Goal: Task Accomplishment & Management: Manage account settings

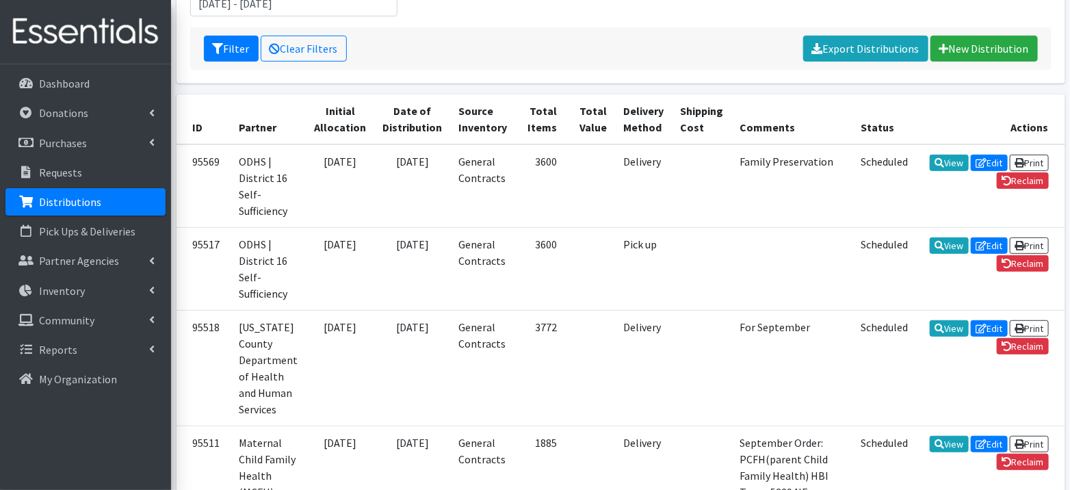
scroll to position [177, 0]
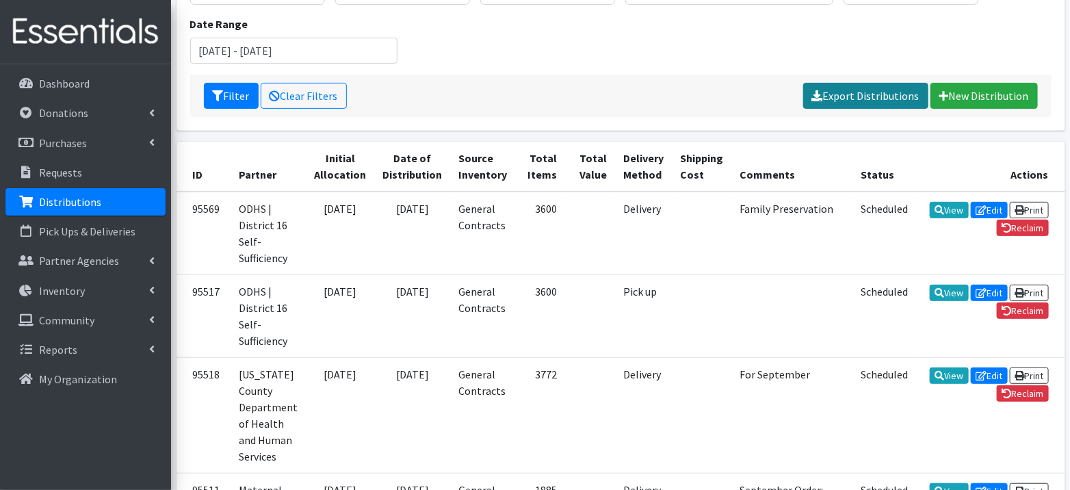
click at [886, 90] on link "Export Distributions" at bounding box center [865, 96] width 125 height 26
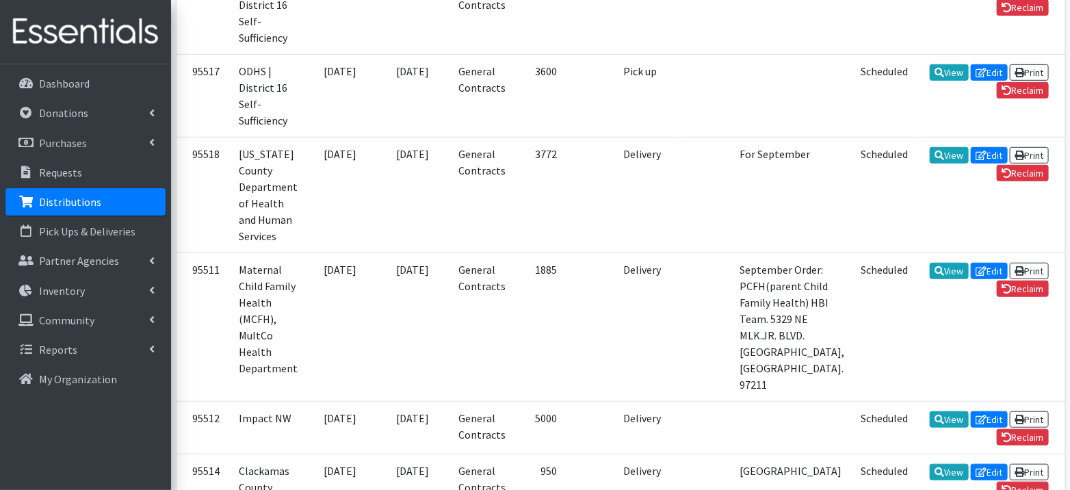
scroll to position [399, 0]
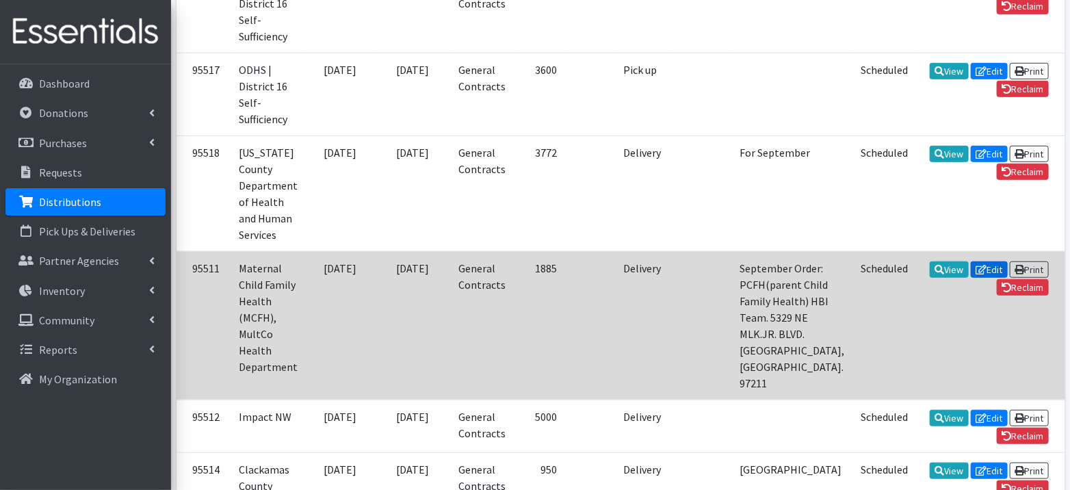
click at [971, 265] on link "Edit" at bounding box center [989, 269] width 37 height 16
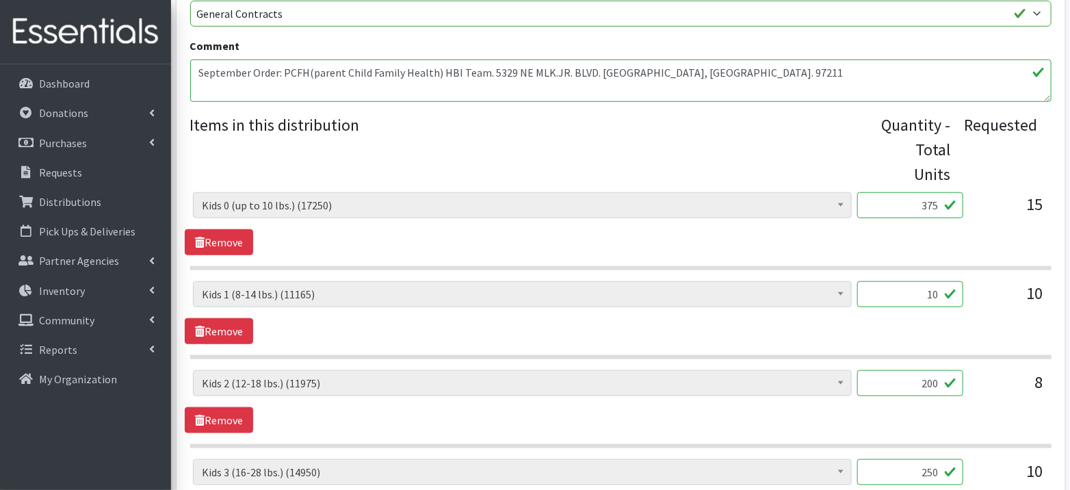
scroll to position [527, 0]
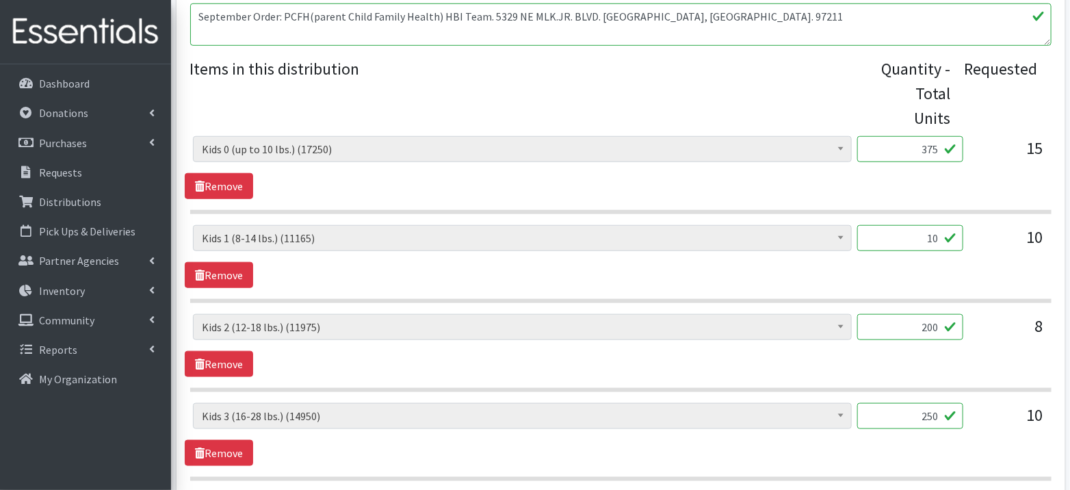
click at [948, 234] on input "10" at bounding box center [910, 238] width 106 height 26
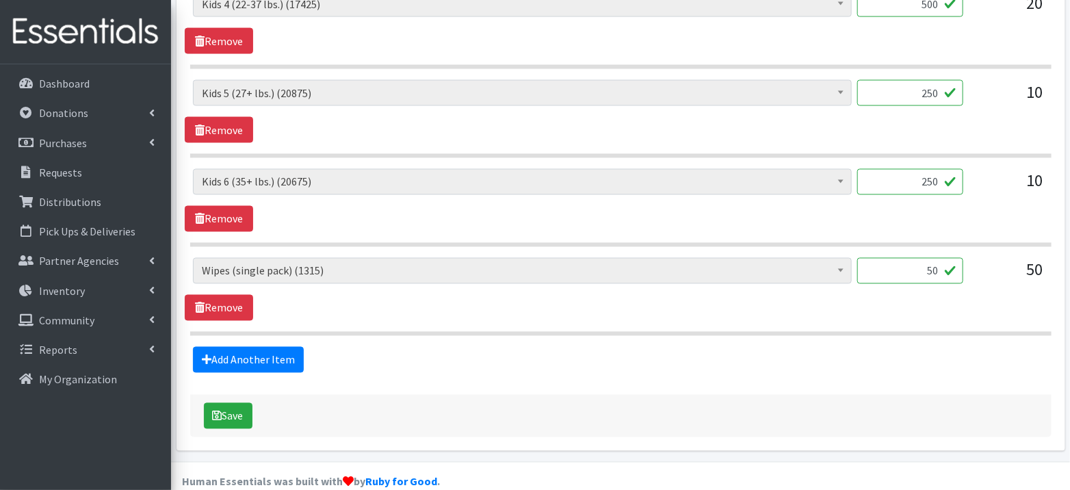
scroll to position [1040, 0]
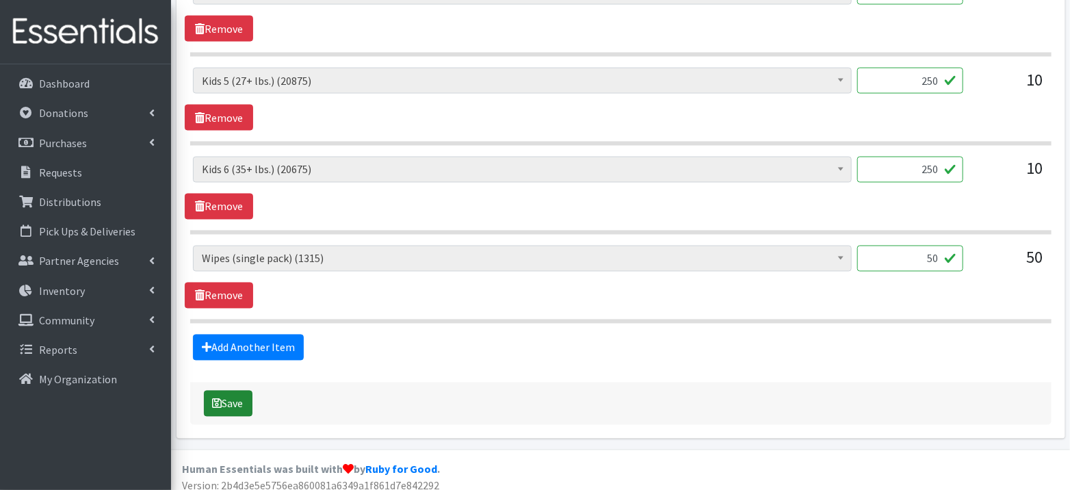
type input "250"
click at [245, 395] on button "Save" at bounding box center [228, 404] width 49 height 26
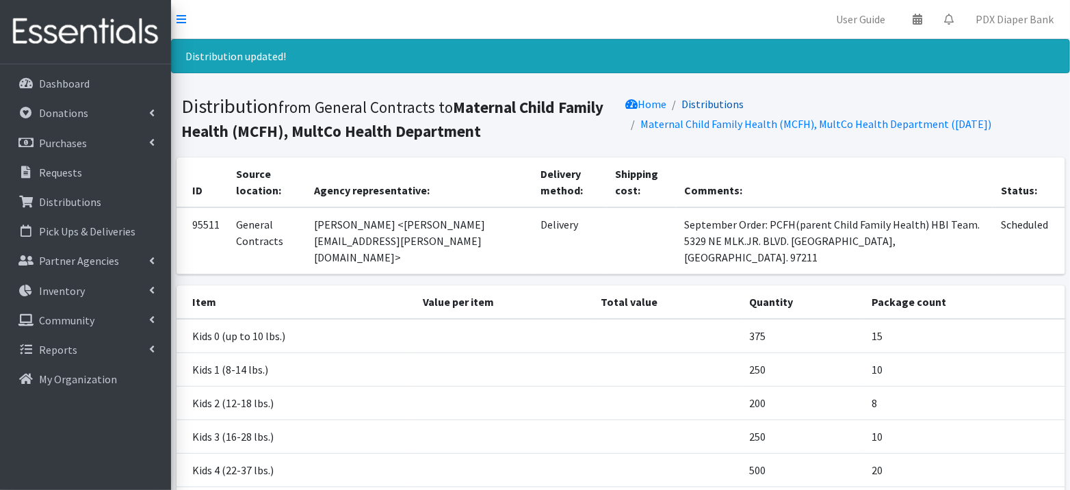
click at [701, 99] on link "Distributions" at bounding box center [713, 104] width 62 height 14
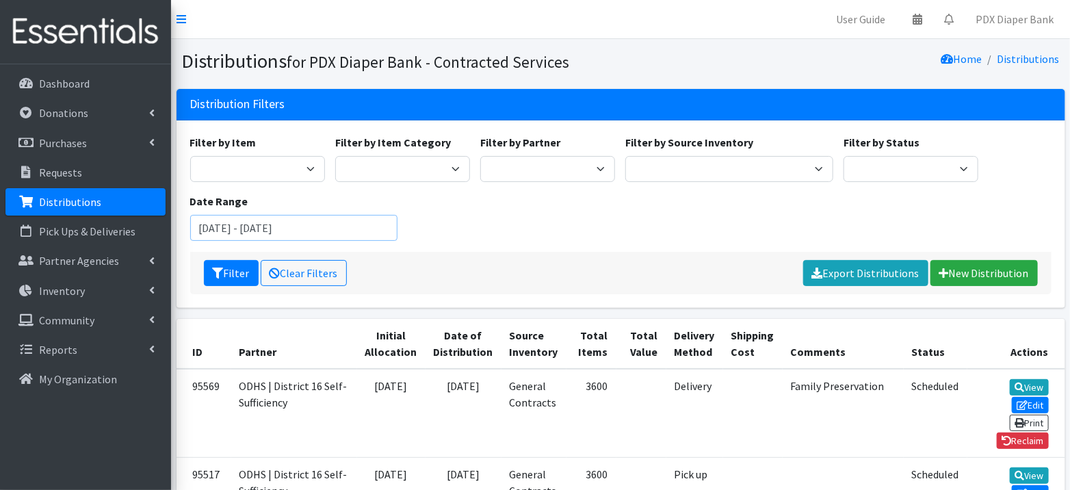
click at [290, 235] on input "[DATE] - [DATE]" at bounding box center [294, 228] width 208 height 26
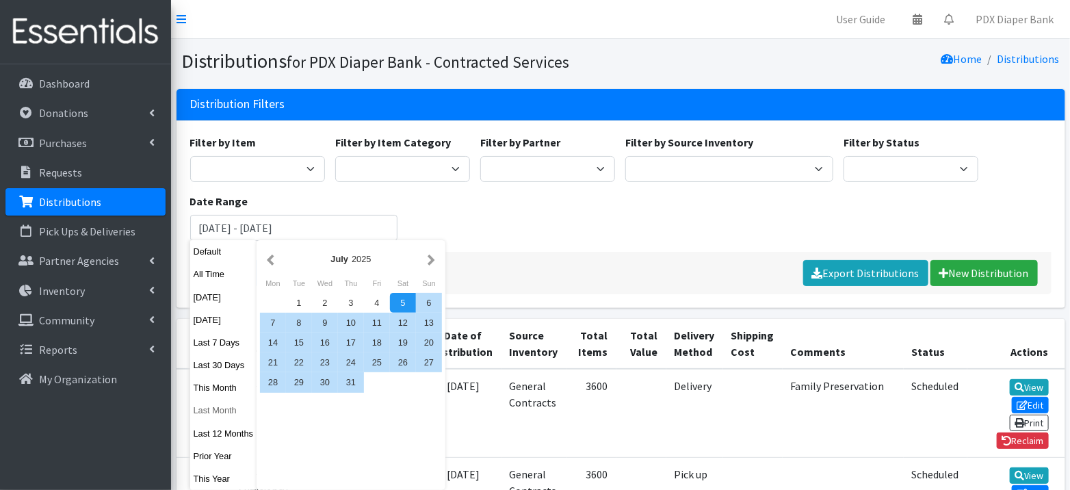
click at [213, 413] on button "Last Month" at bounding box center [223, 410] width 67 height 20
type input "[DATE] - [DATE]"
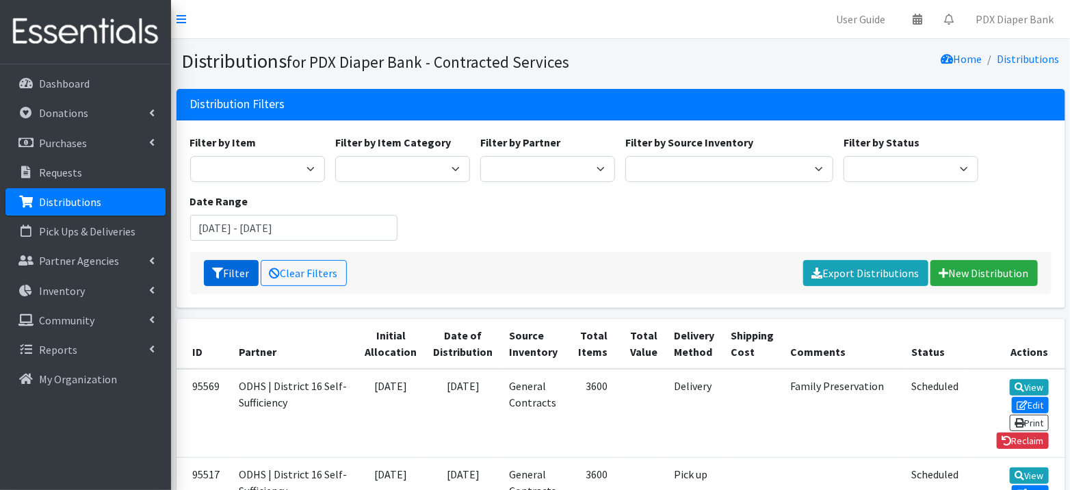
click at [229, 273] on button "Filter" at bounding box center [231, 273] width 55 height 26
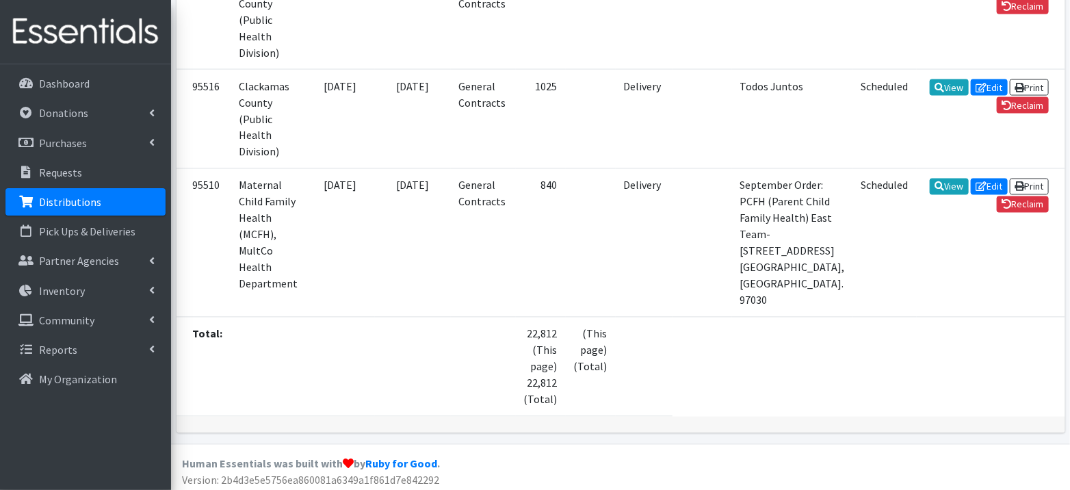
scroll to position [1126, 0]
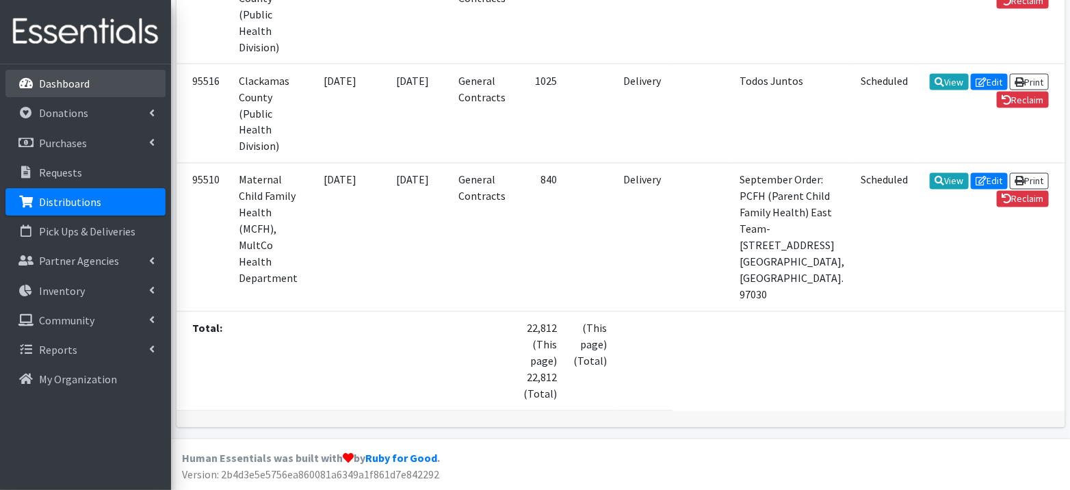
click at [90, 79] on link "Dashboard" at bounding box center [85, 83] width 160 height 27
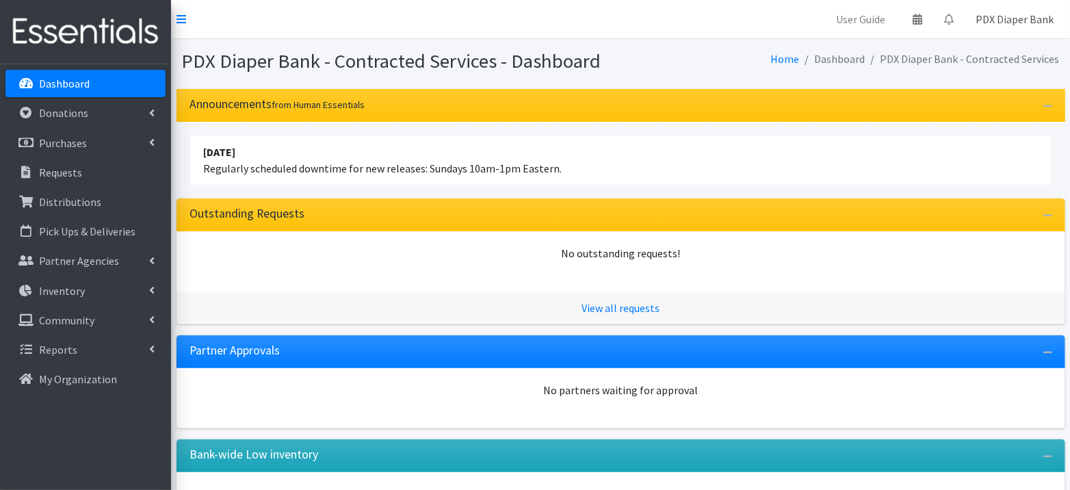
click at [1024, 19] on link "PDX Diaper Bank" at bounding box center [1015, 18] width 100 height 27
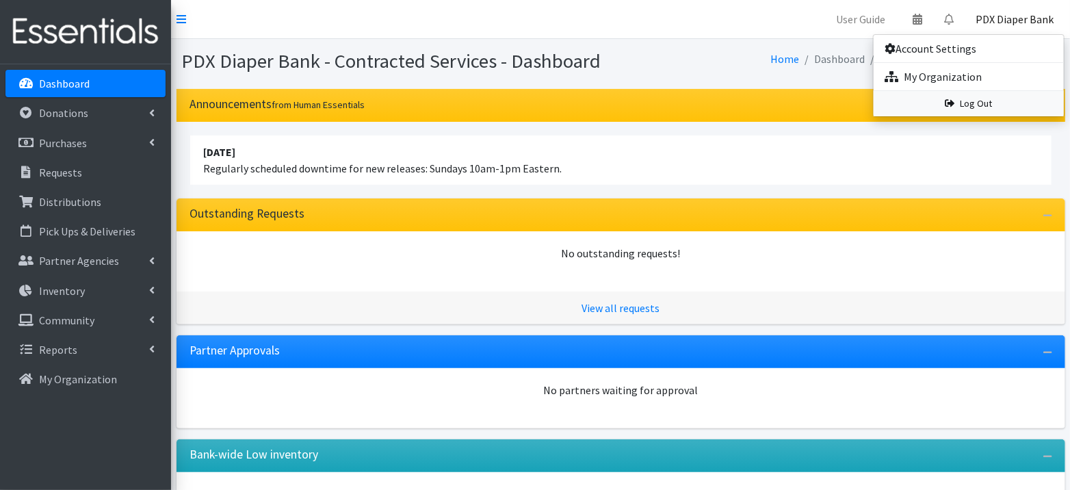
click at [968, 102] on link "Log Out" at bounding box center [969, 103] width 190 height 25
